Goal: Task Accomplishment & Management: Manage account settings

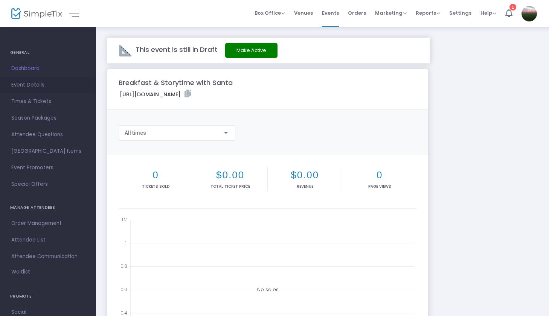
click at [41, 85] on span "Event Details" at bounding box center [47, 85] width 73 height 10
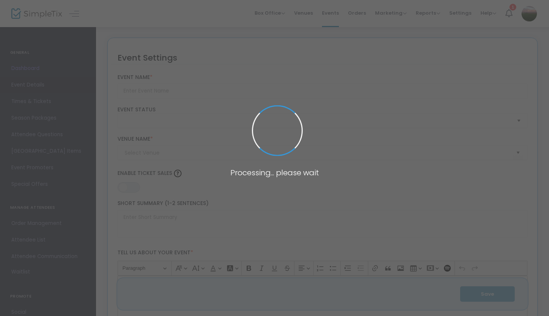
type input "Breakfast & Storytime with Santa"
type textarea "[PERSON_NAME] is coming to [GEOGRAPHIC_DATA] for breakfast and has asked us to …"
type input "Buy Tickets"
checkbox input "true"
type input "[GEOGRAPHIC_DATA] and Market"
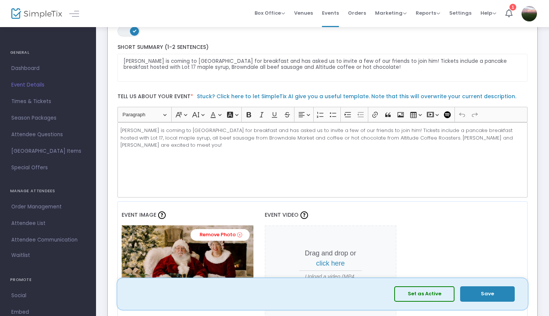
scroll to position [179, 0]
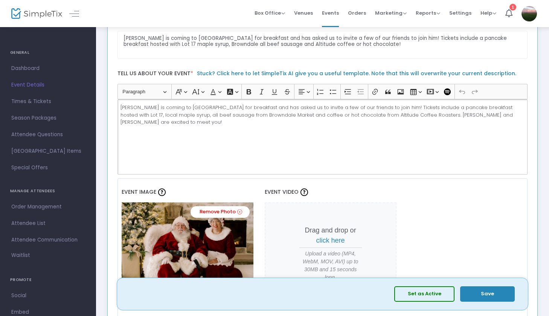
click at [520, 115] on p "[PERSON_NAME] is coming to [GEOGRAPHIC_DATA] for breakfast and has asked us to …" at bounding box center [323, 115] width 404 height 22
click at [480, 292] on button "Save" at bounding box center [487, 294] width 55 height 15
